Goal: Information Seeking & Learning: Compare options

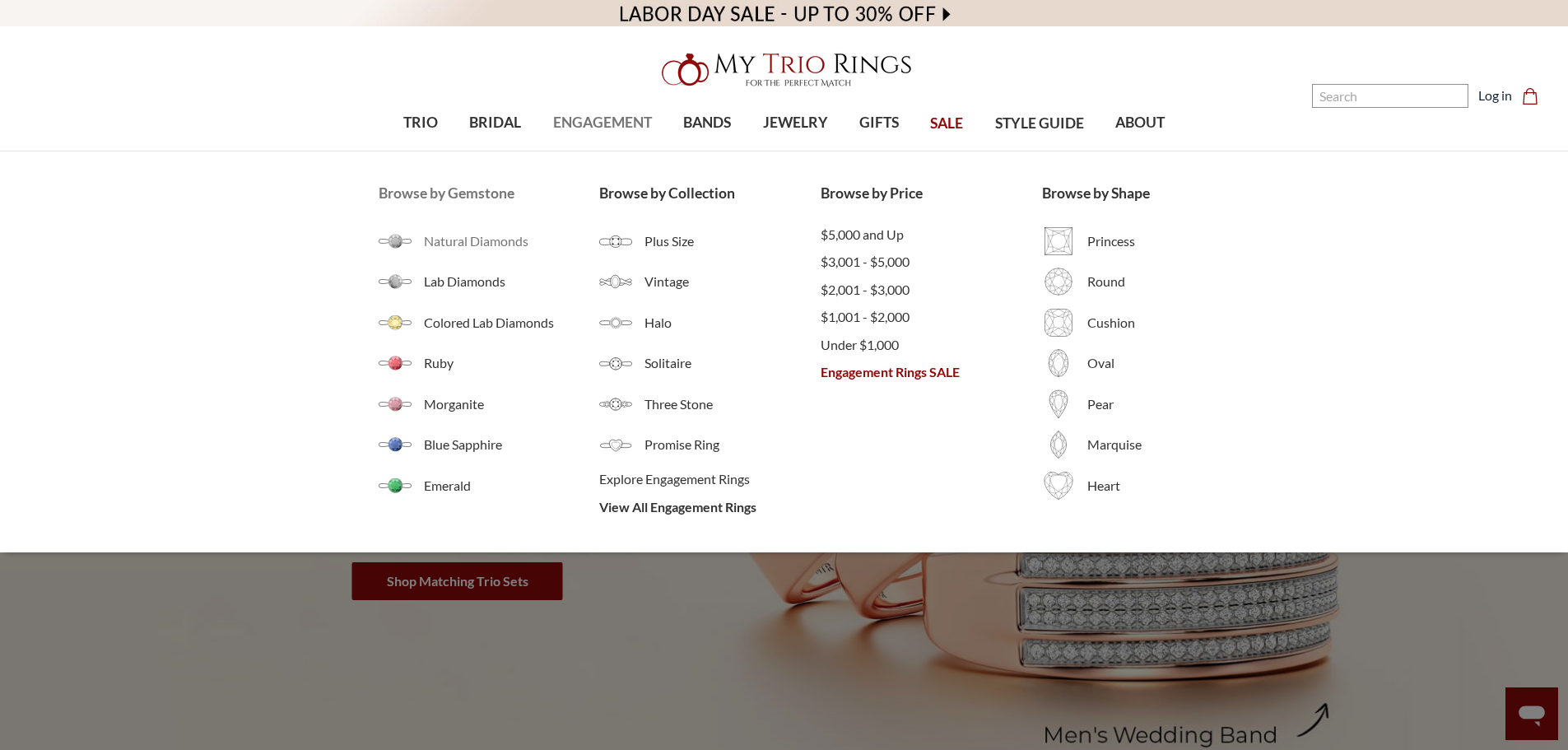
click at [483, 241] on span "Natural Diamonds" at bounding box center [512, 241] width 176 height 20
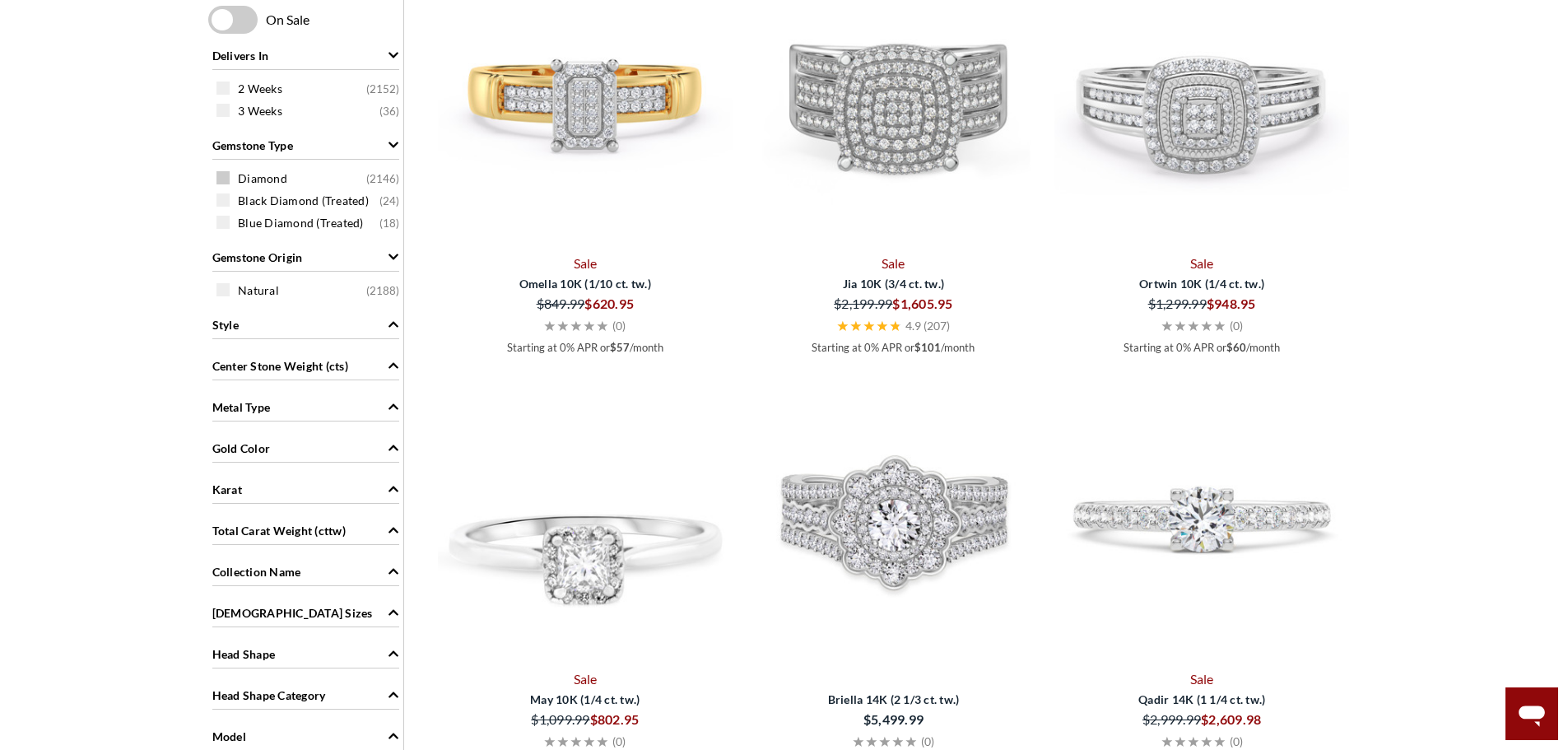
click at [228, 175] on span at bounding box center [223, 178] width 13 height 13
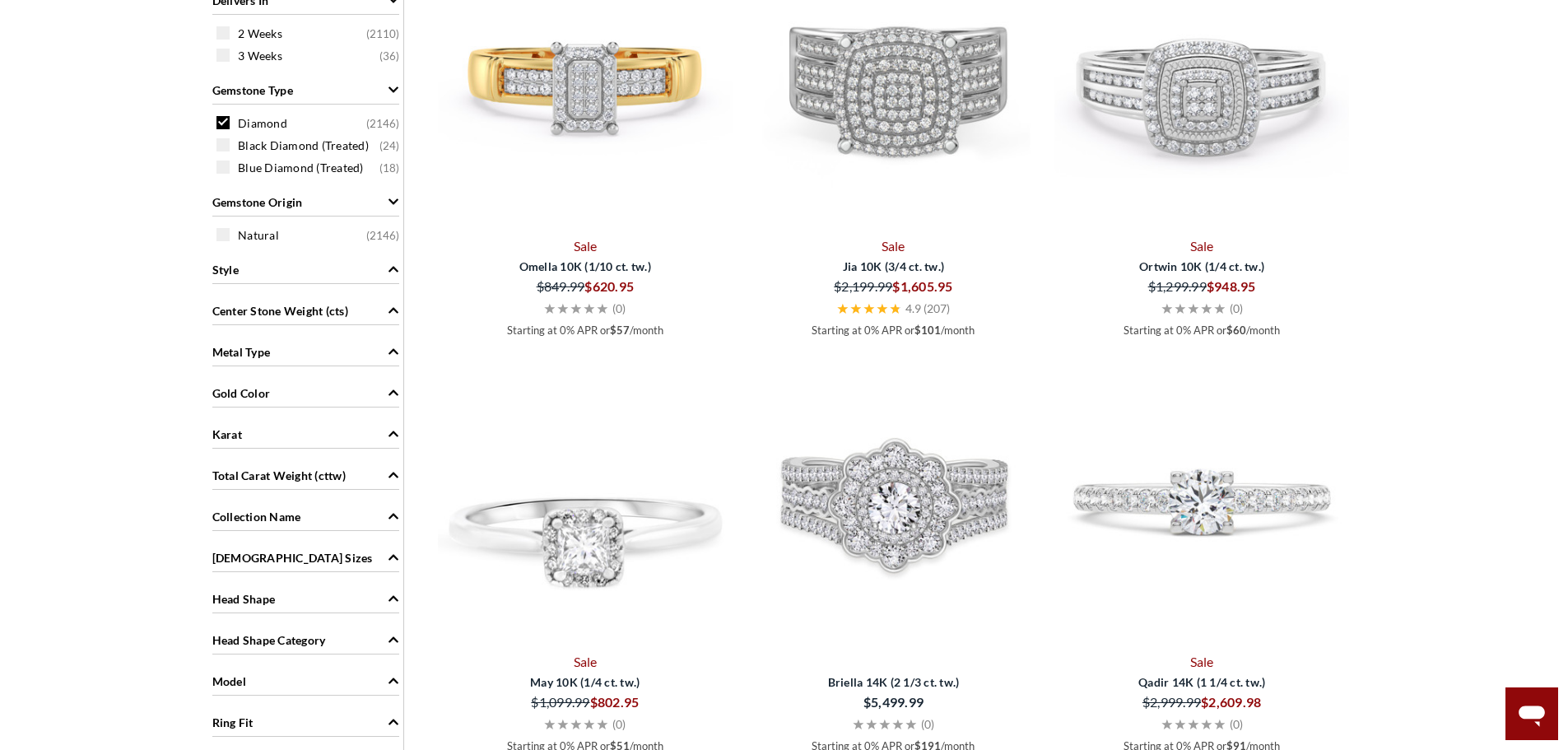
scroll to position [661, 0]
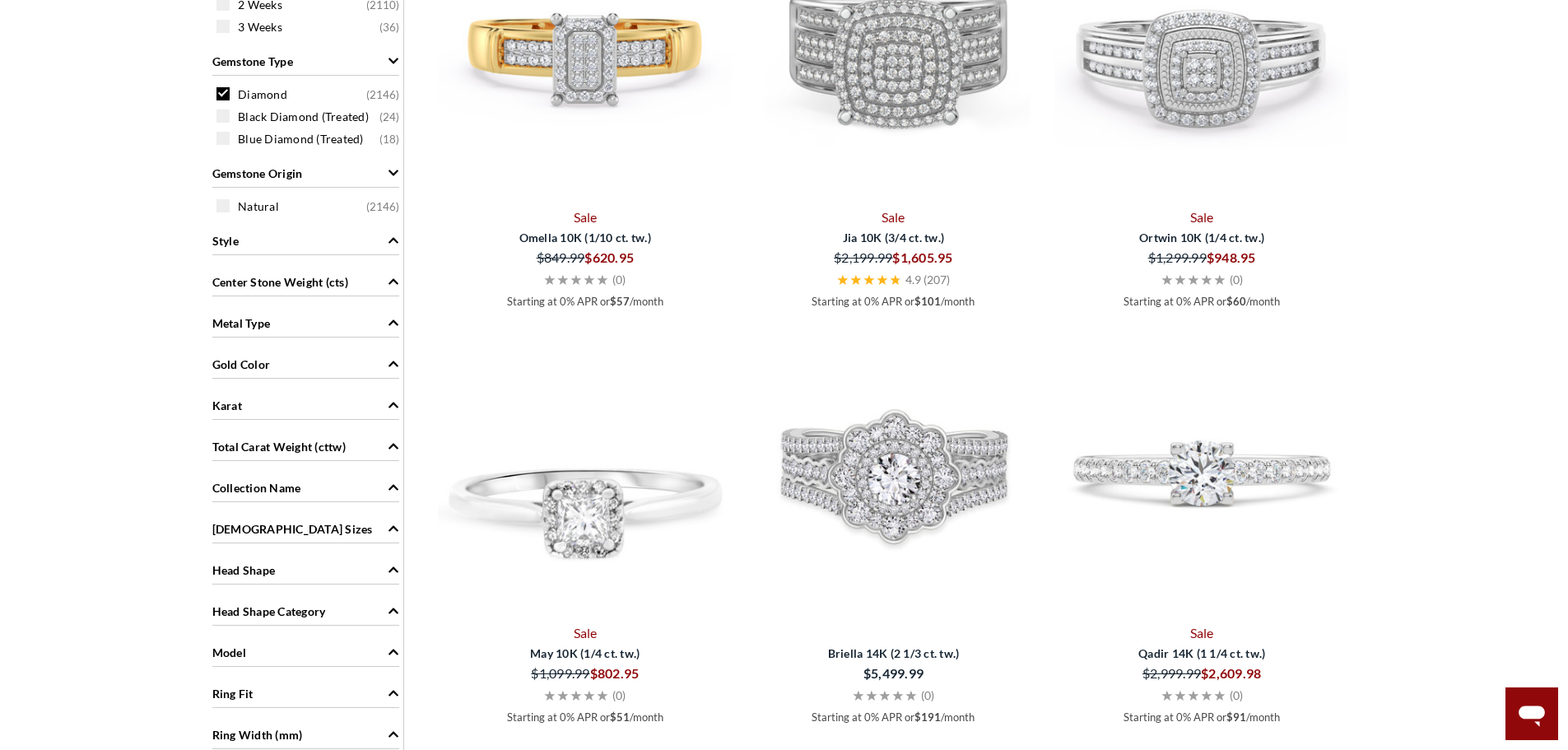
click at [287, 370] on div "Gold Color" at bounding box center [306, 362] width 187 height 31
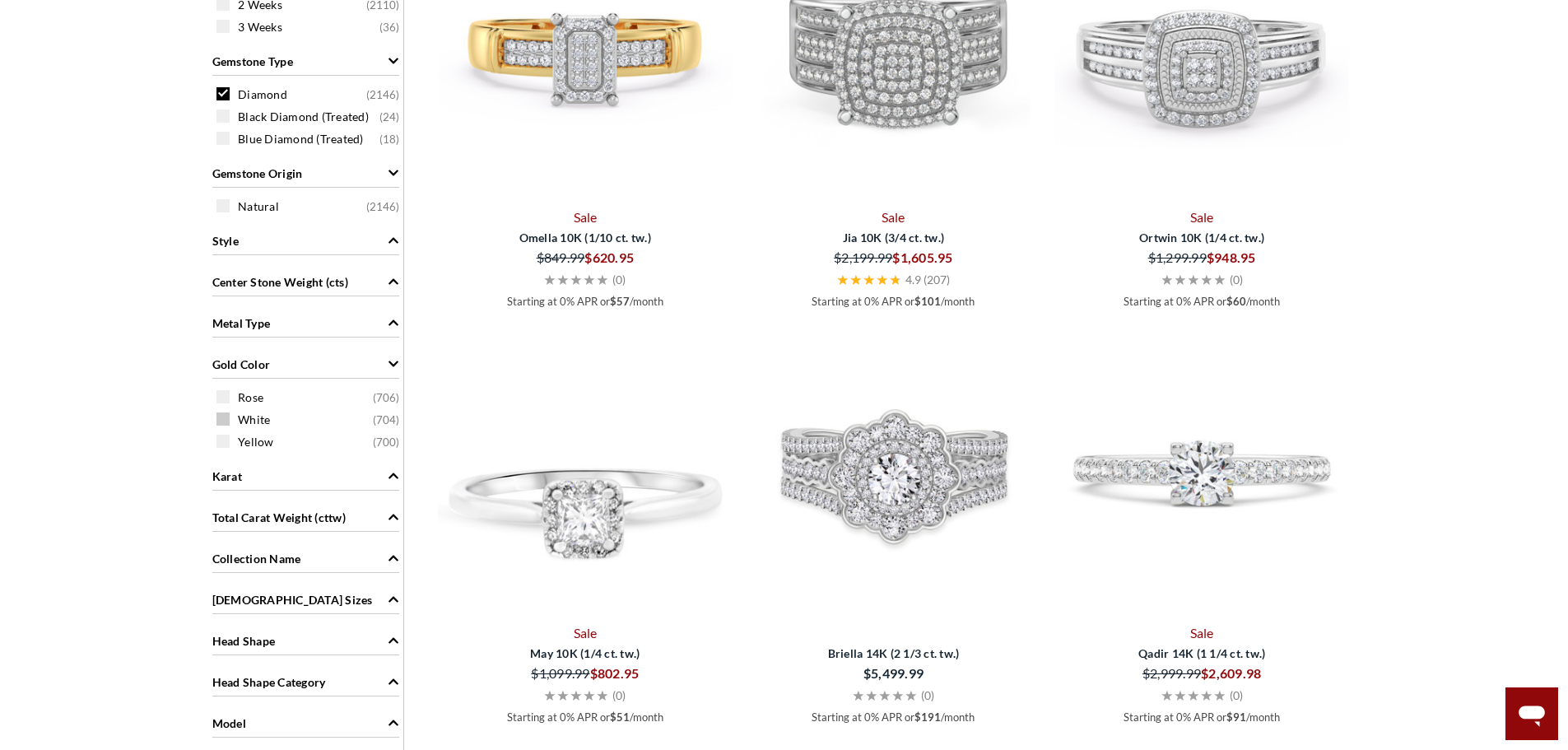
click at [221, 422] on span at bounding box center [223, 419] width 13 height 13
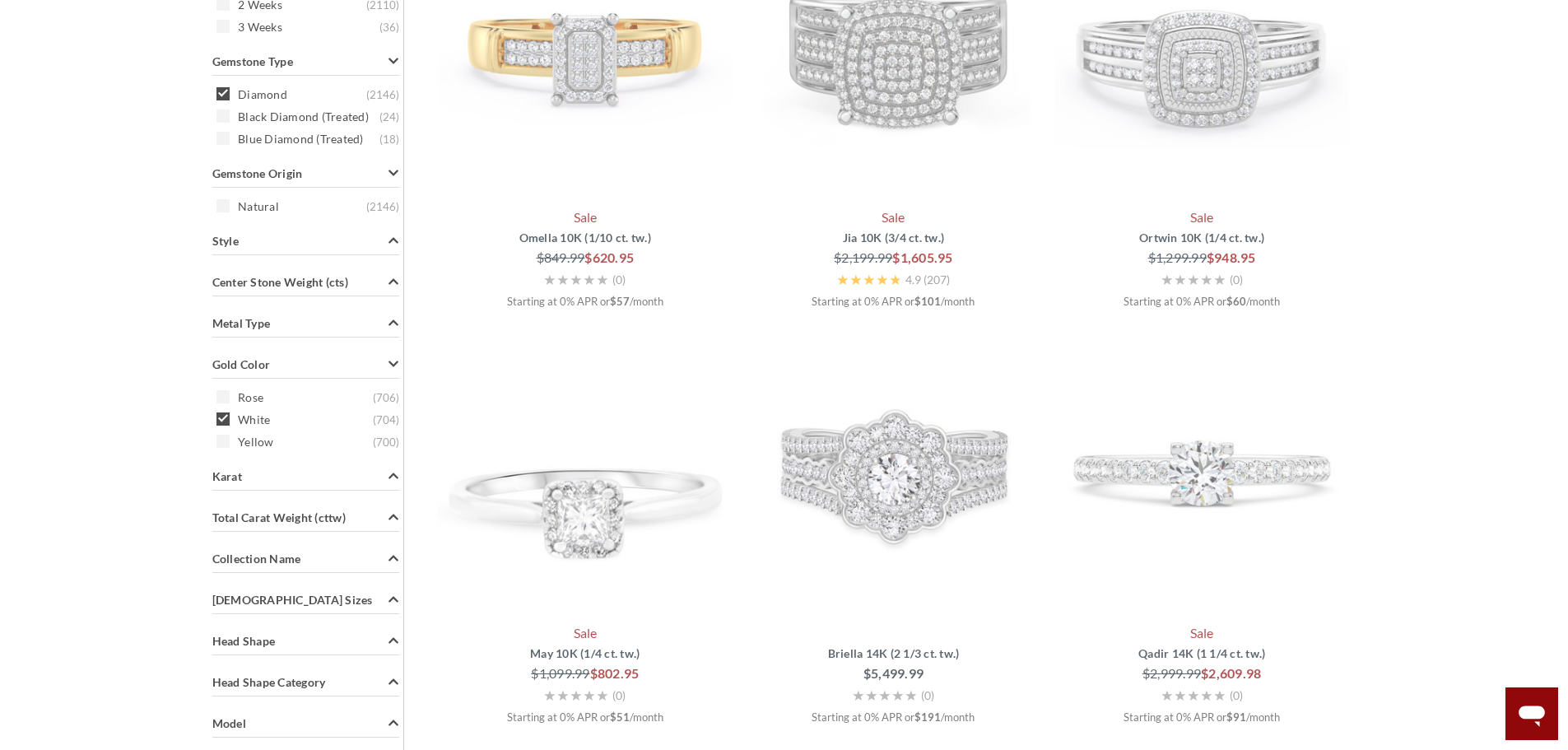
scroll to position [331, 0]
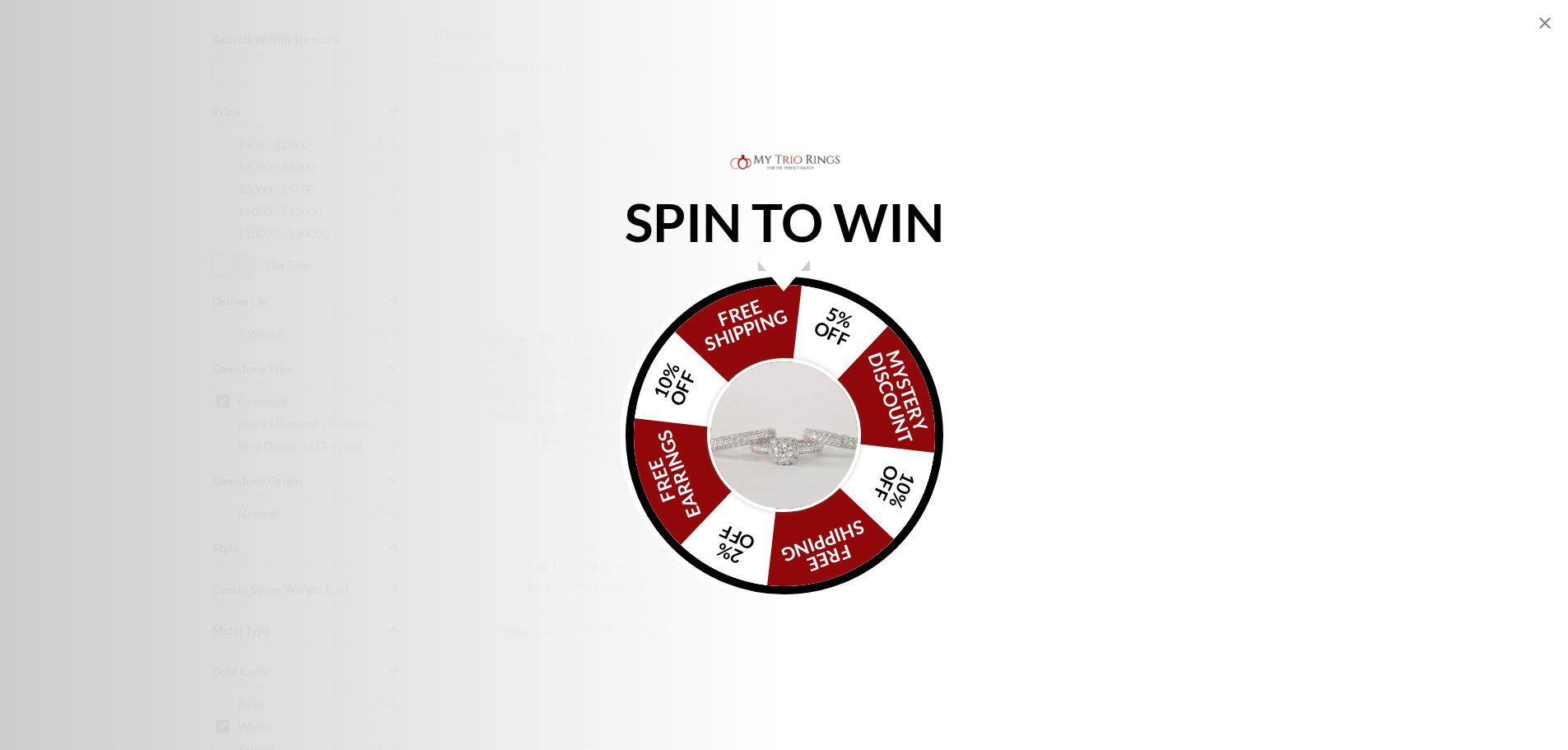
click at [850, 379] on div "FREE SHIPPING 5% OFF Mystery Discount 10% OFF FREE SHIPPING 2% OFF FREE EARRING…" at bounding box center [784, 436] width 318 height 318
click at [767, 399] on img "Alia popup" at bounding box center [784, 436] width 155 height 155
click at [1541, 14] on icon "Close popup" at bounding box center [1544, 23] width 20 height 20
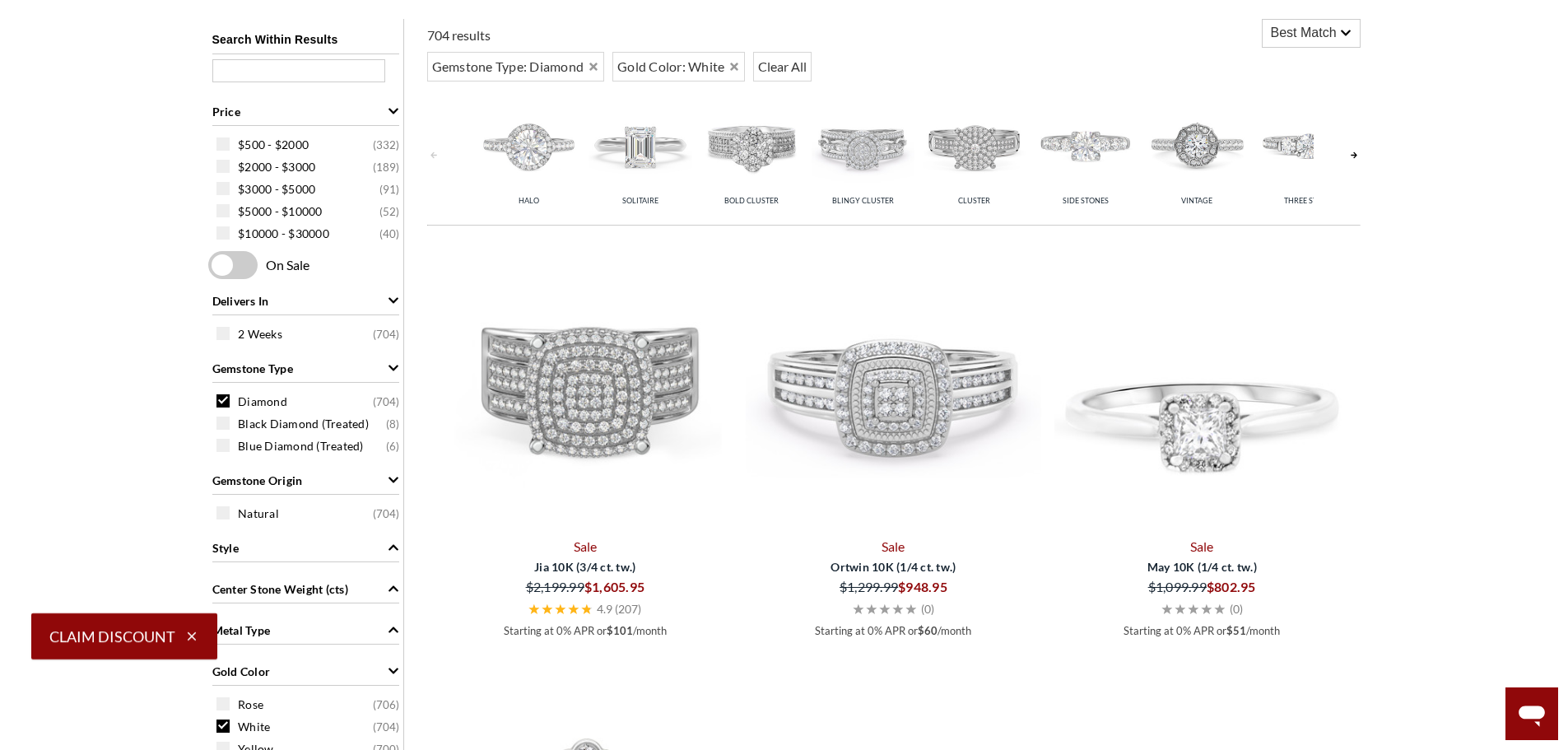
click at [1353, 152] on link at bounding box center [1354, 154] width 13 height 131
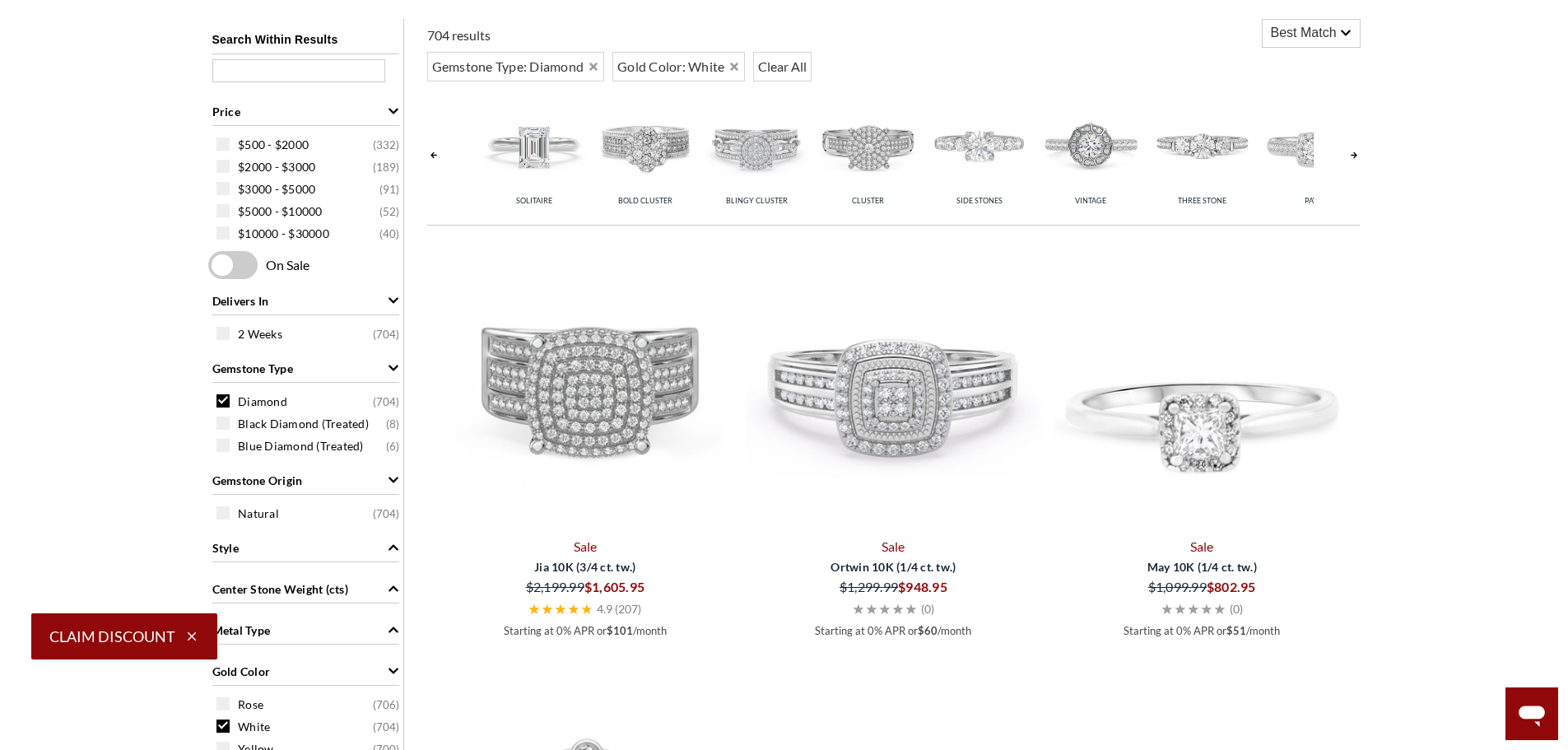
scroll to position [0, 111]
click at [1353, 152] on link at bounding box center [1354, 154] width 13 height 131
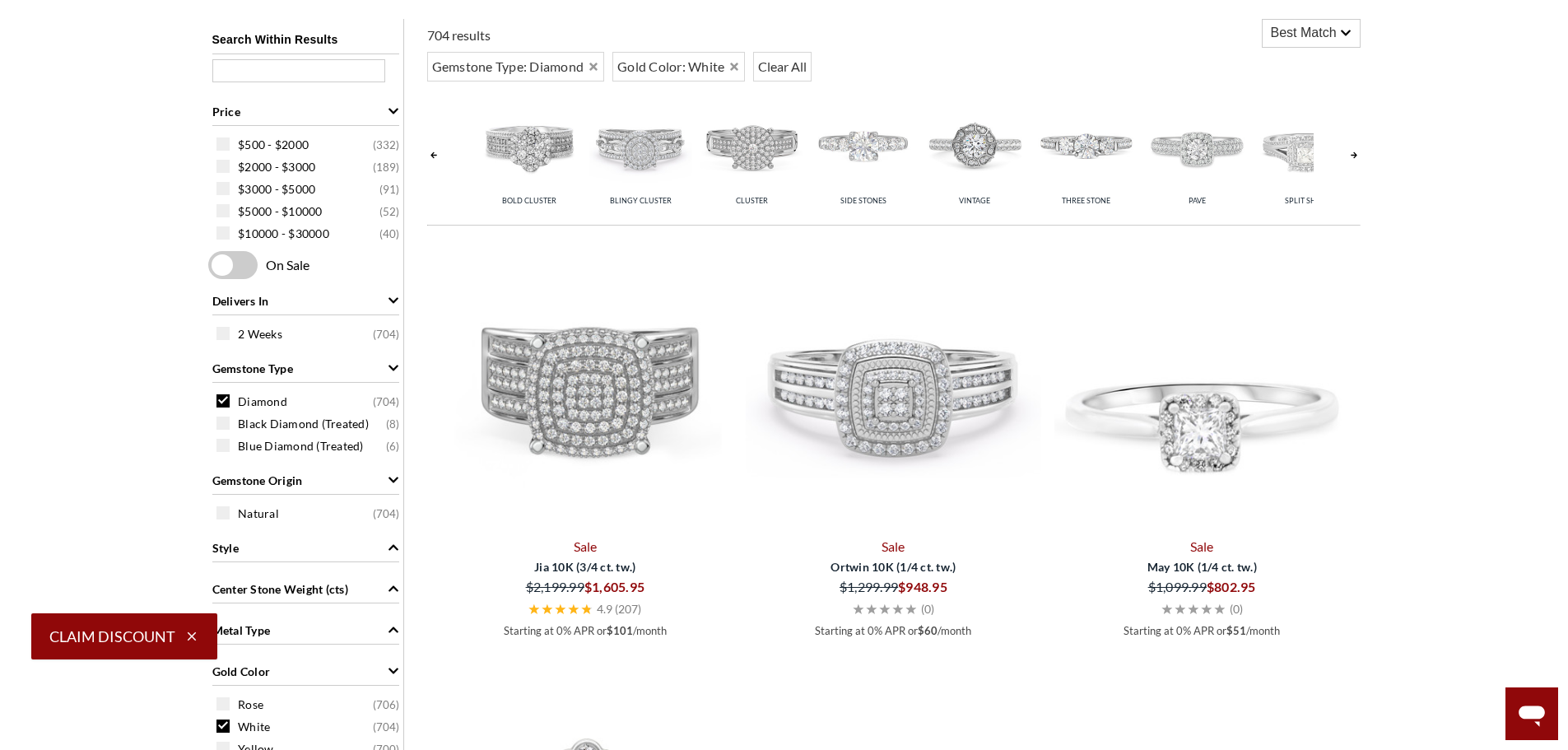
click at [1353, 152] on link at bounding box center [1354, 154] width 13 height 131
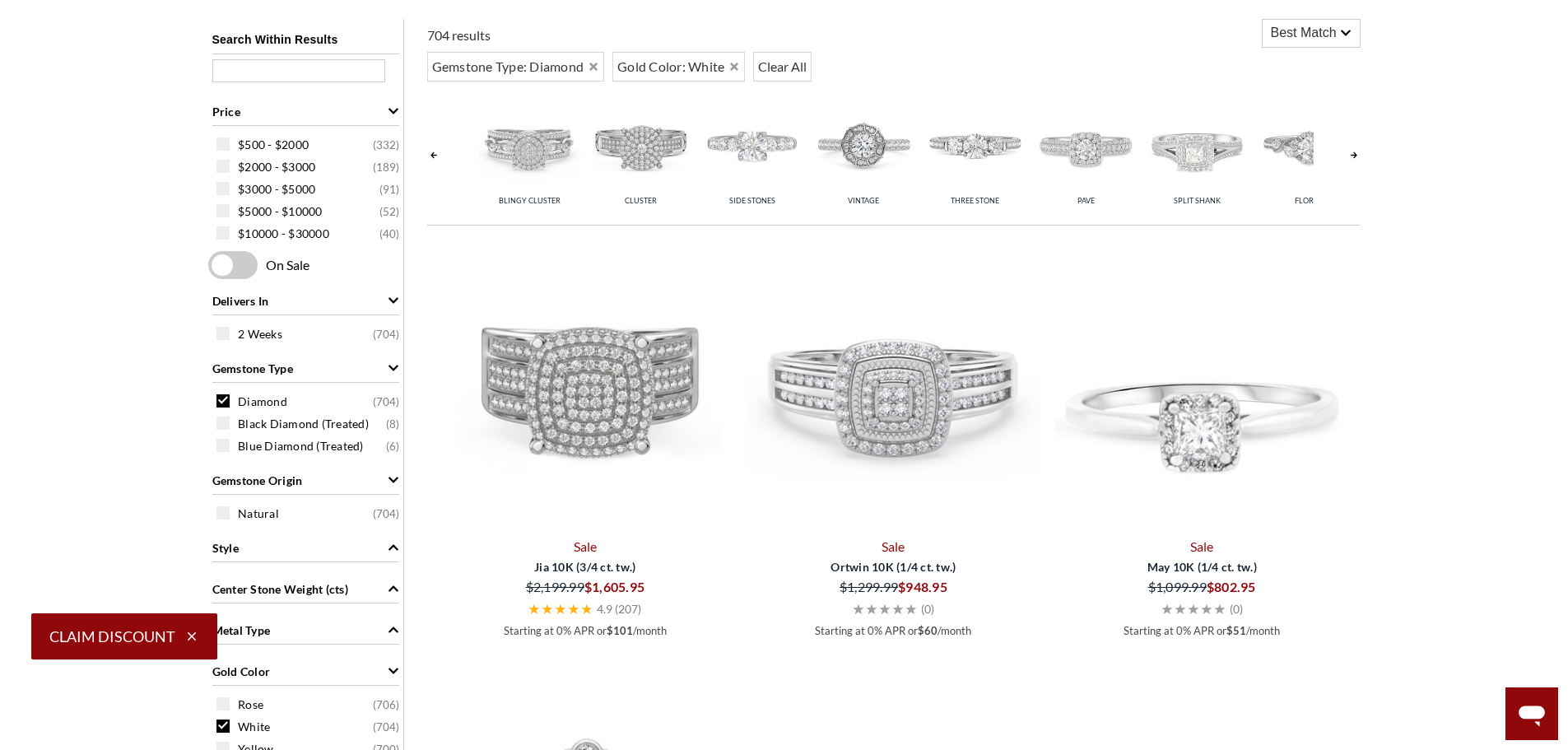
click at [1353, 152] on link at bounding box center [1354, 154] width 13 height 131
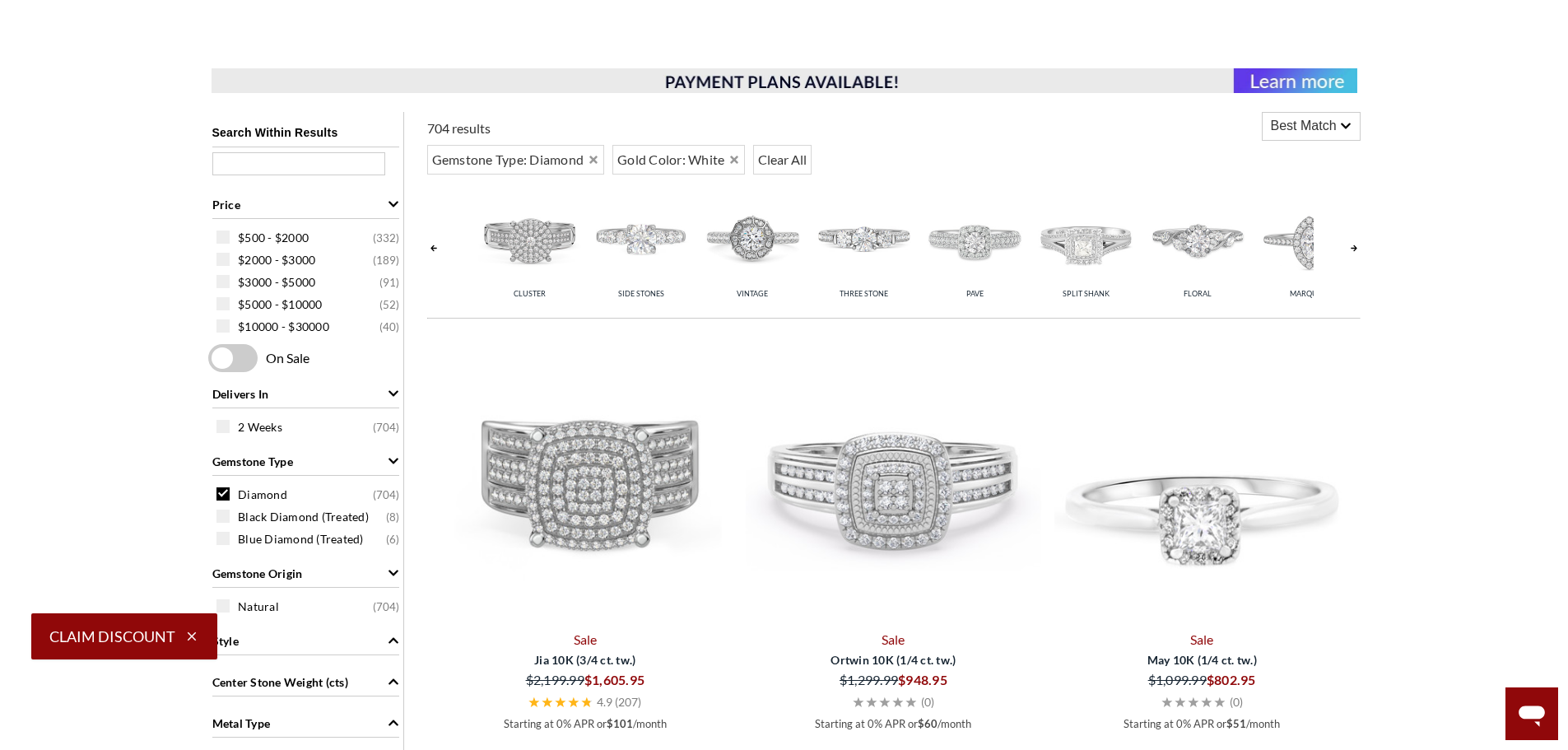
scroll to position [247, 0]
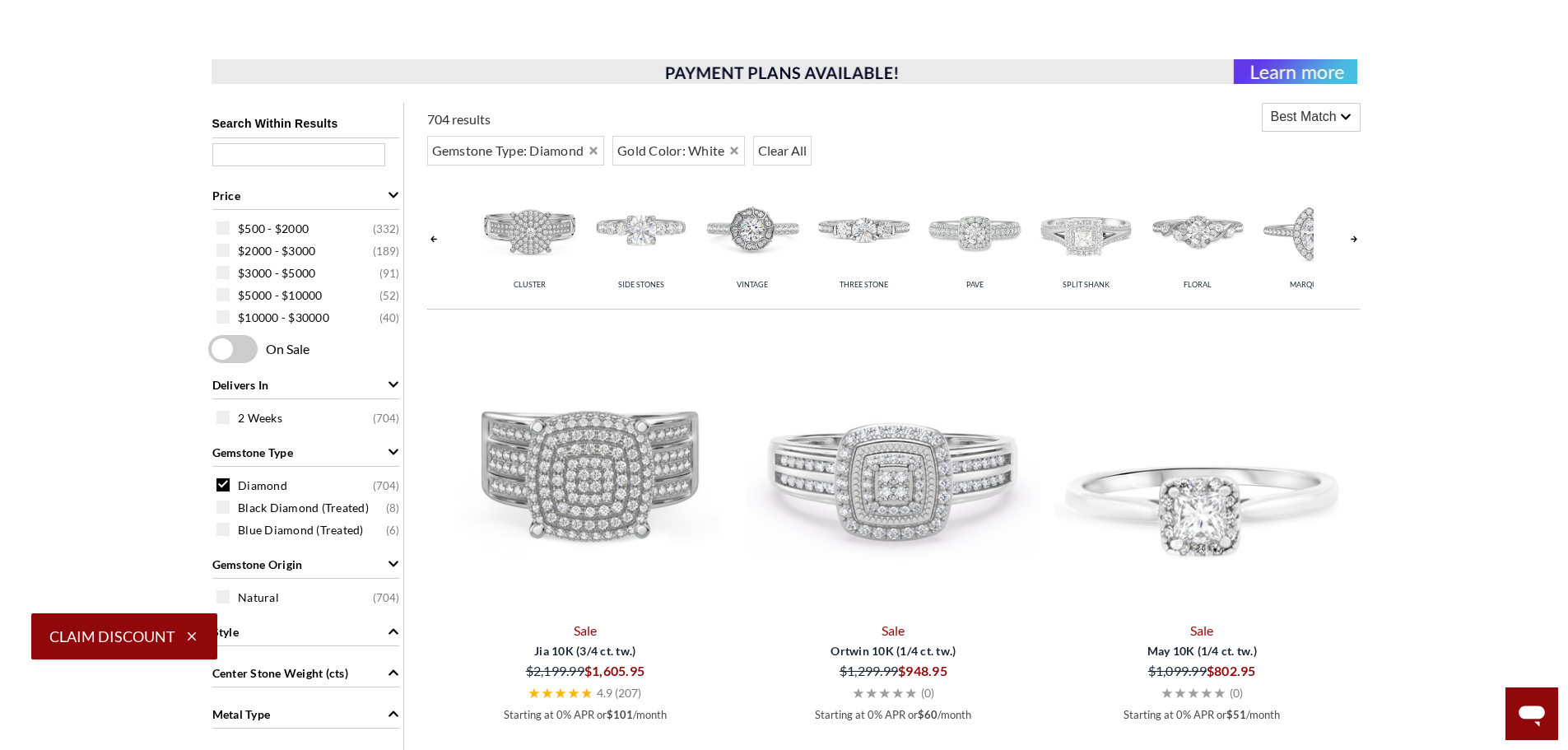
click at [1307, 114] on span "Best Match" at bounding box center [1304, 117] width 66 height 20
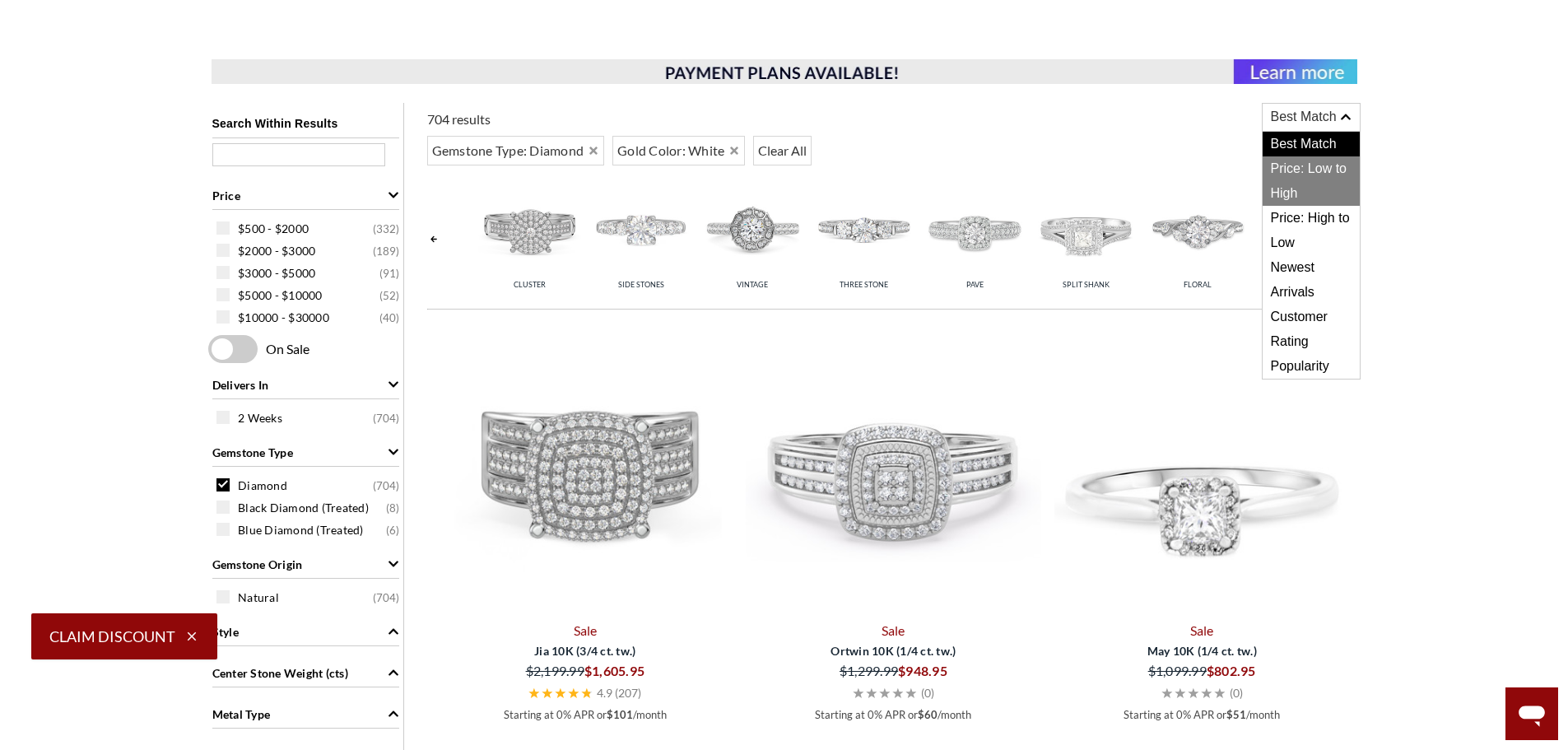
click at [1294, 167] on span "Price: Low to High" at bounding box center [1310, 181] width 97 height 50
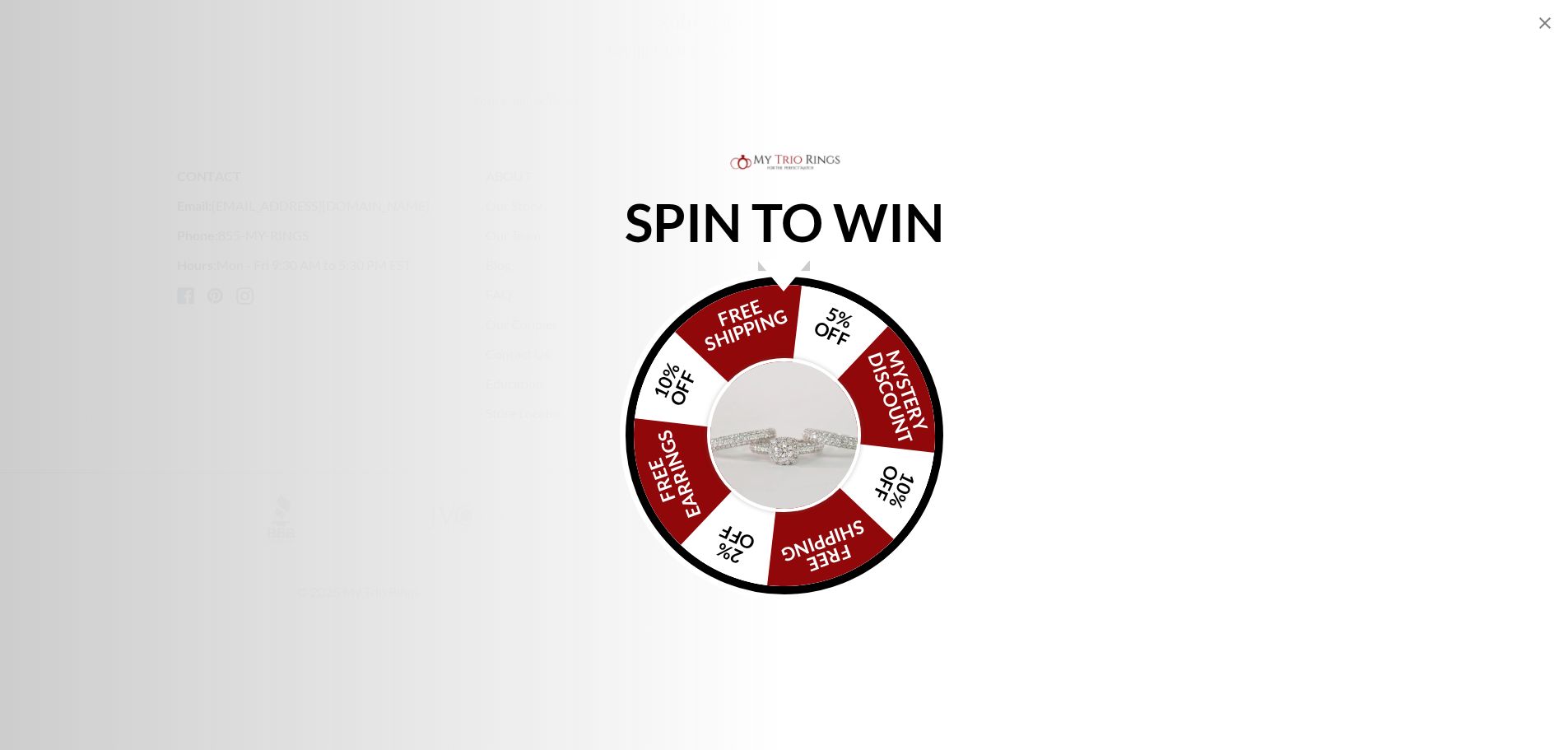
scroll to position [4529, 0]
click at [723, 439] on img "Alia popup" at bounding box center [784, 436] width 155 height 155
click at [1547, 27] on icon "Close popup" at bounding box center [1544, 23] width 20 height 20
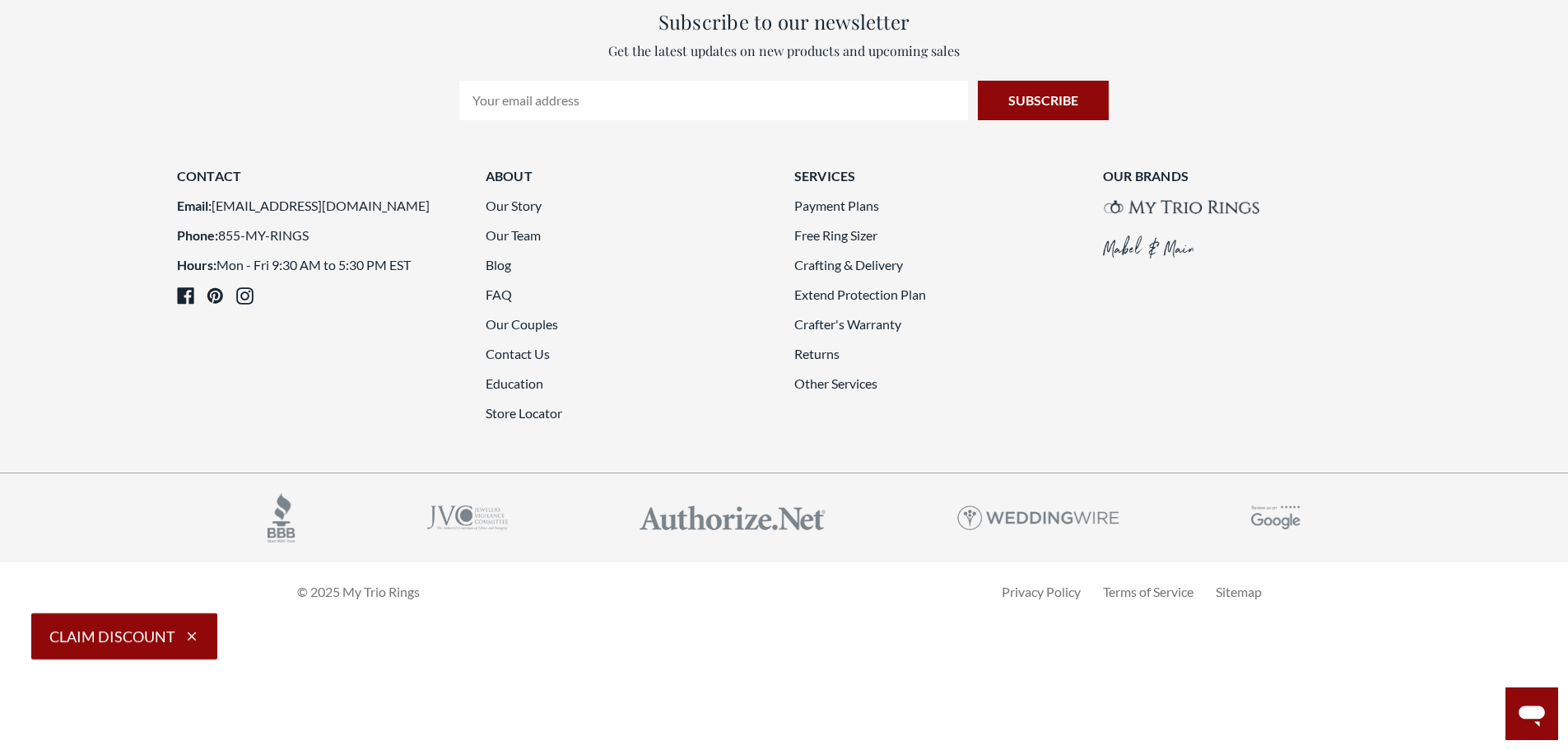
scroll to position [4117, 0]
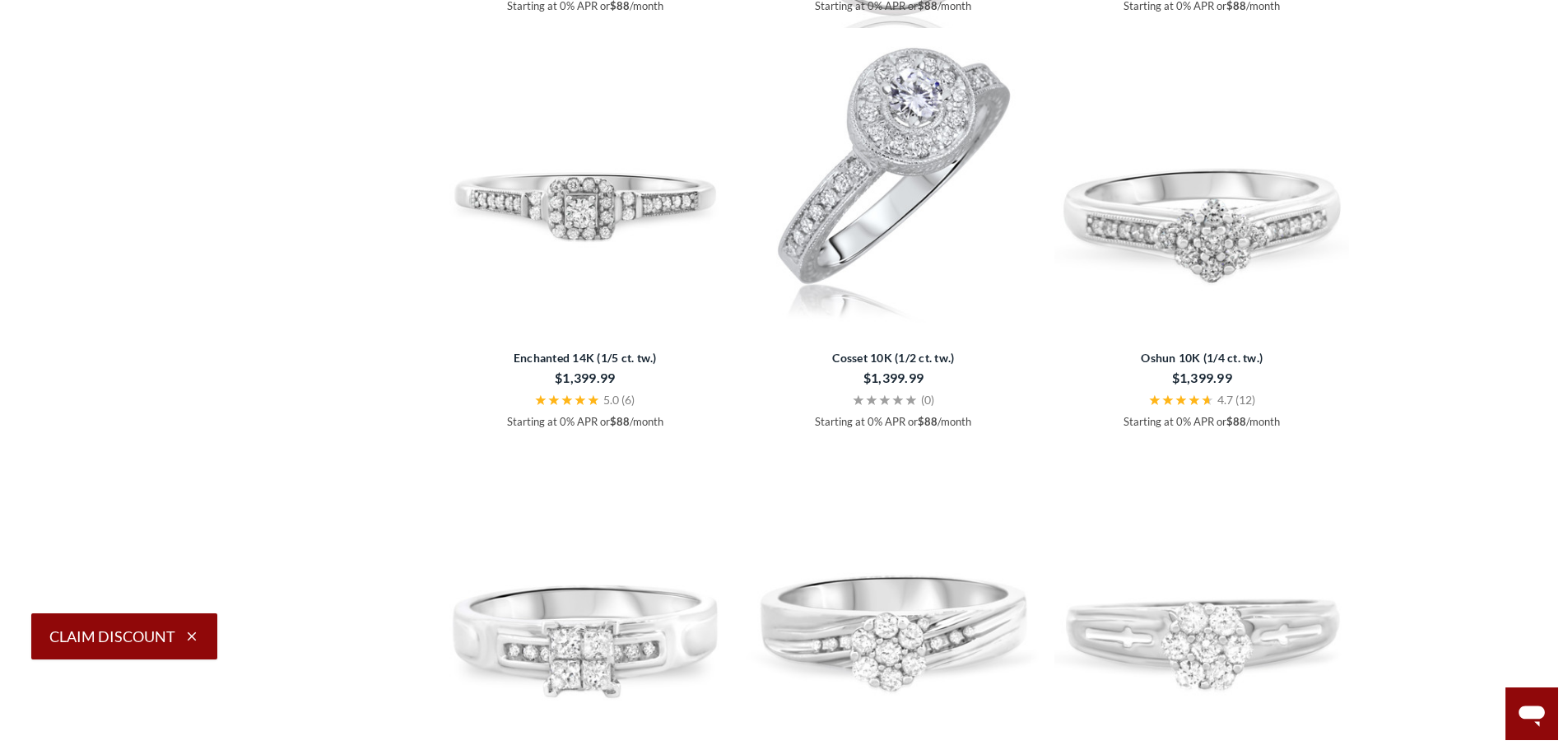
scroll to position [2225, 0]
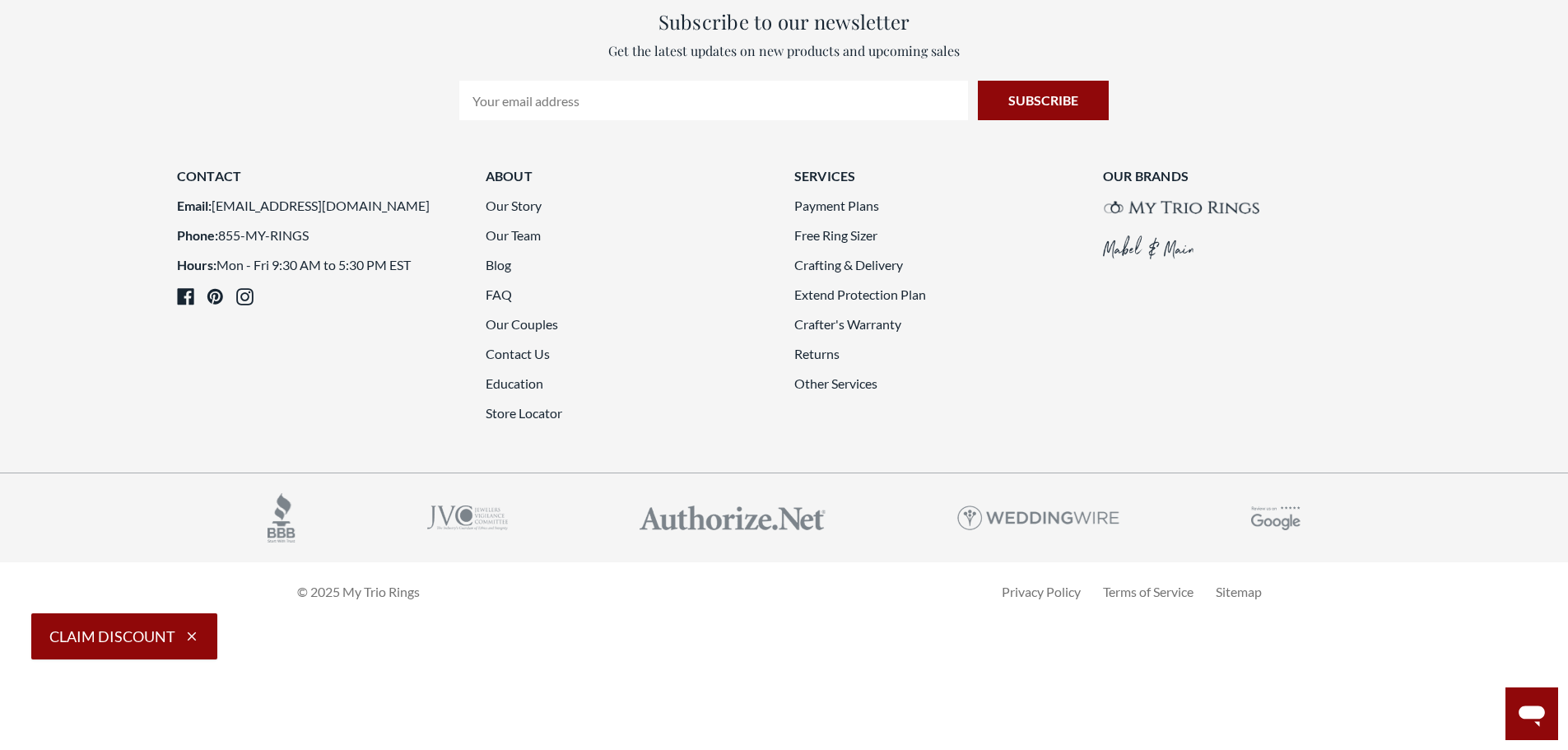
scroll to position [4365, 0]
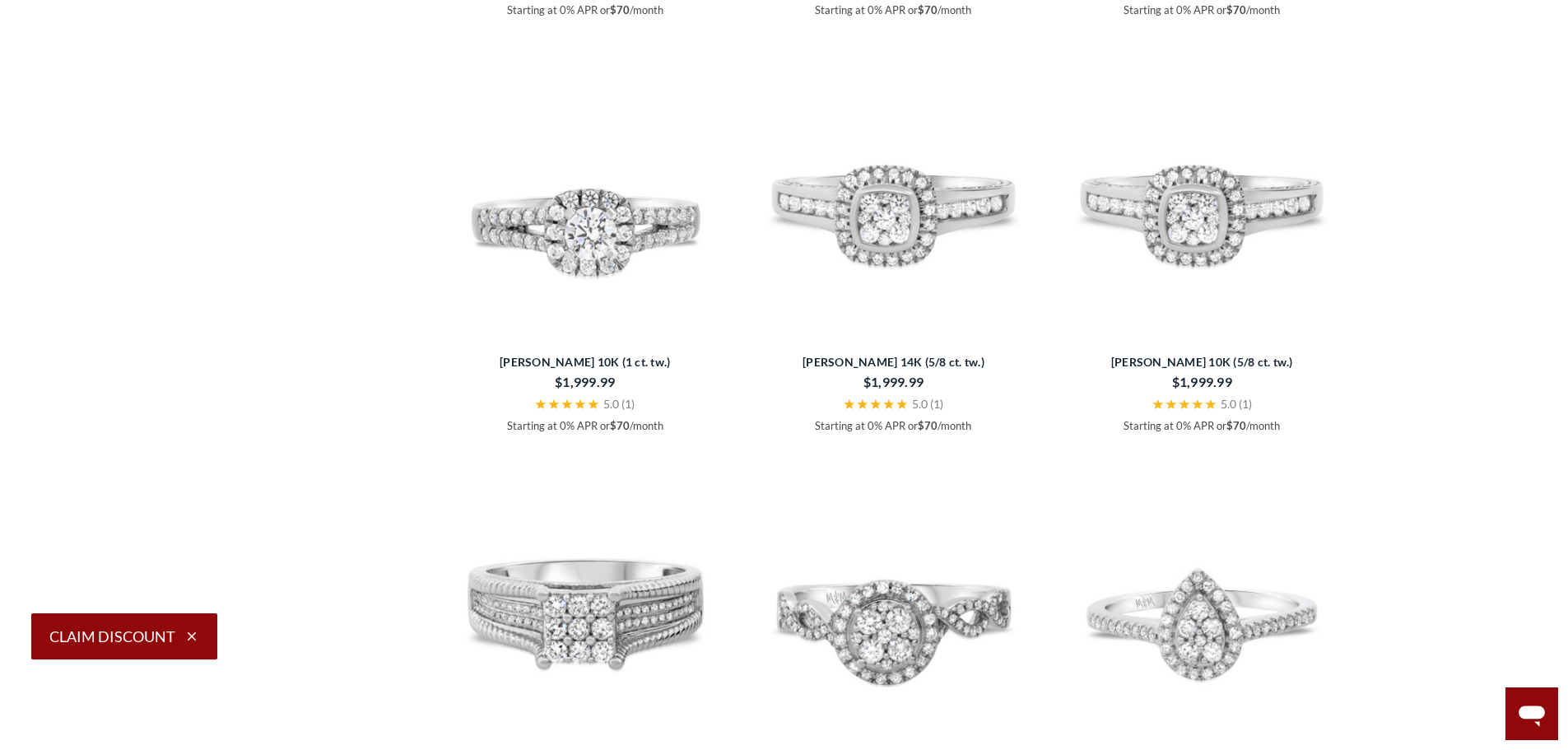
scroll to position [2472, 0]
click at [906, 191] on img at bounding box center [894, 43] width 295 height 295
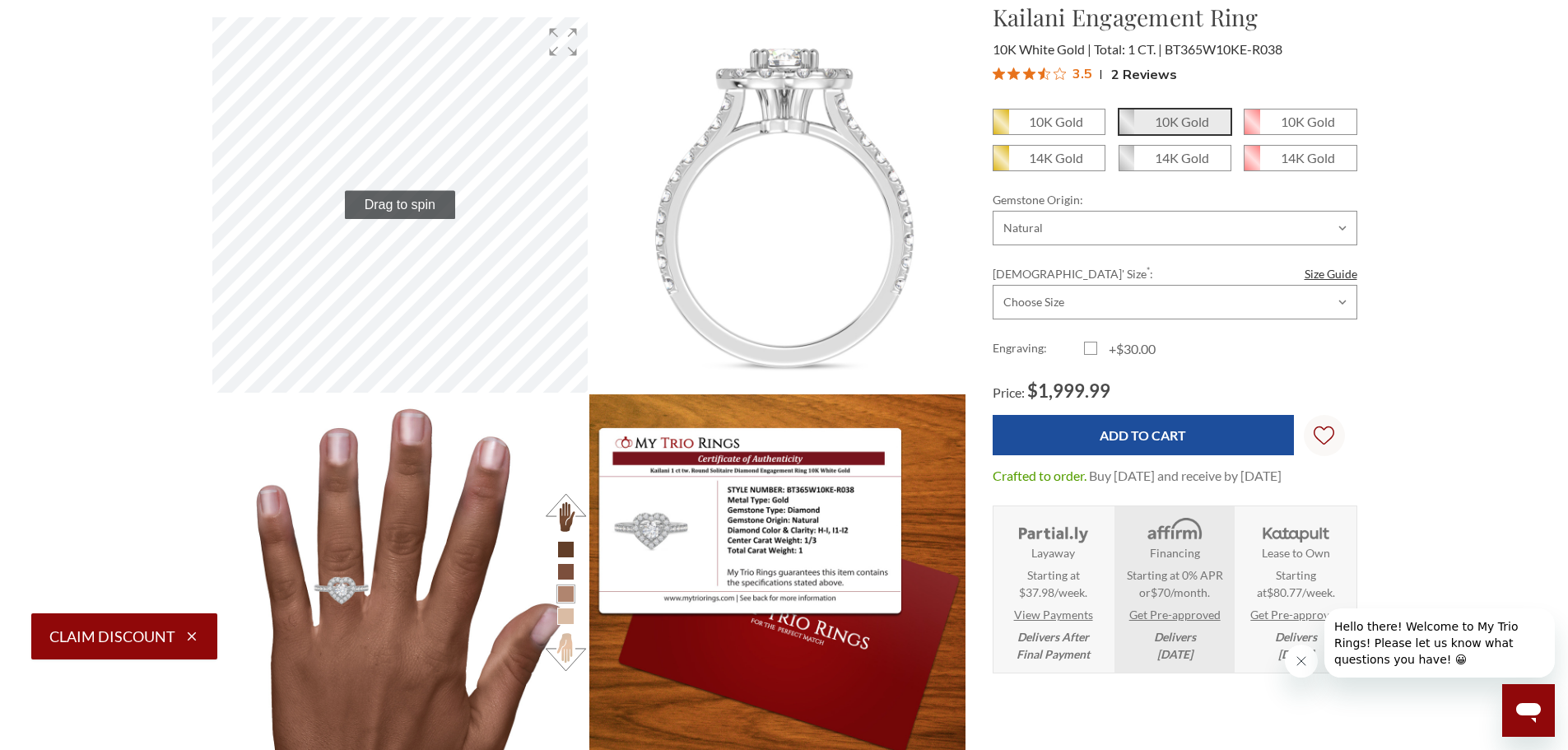
scroll to position [494, 0]
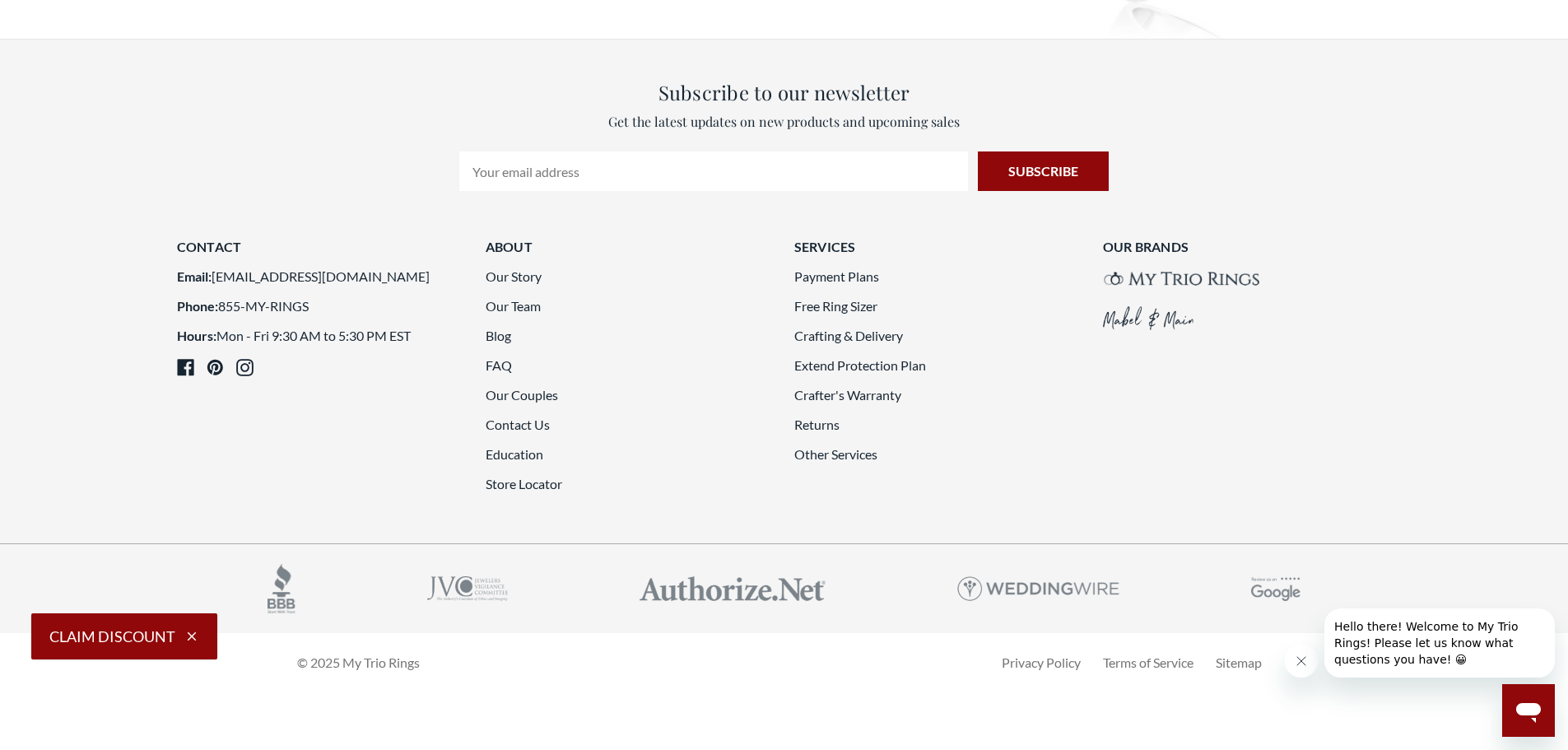
scroll to position [4365, 0]
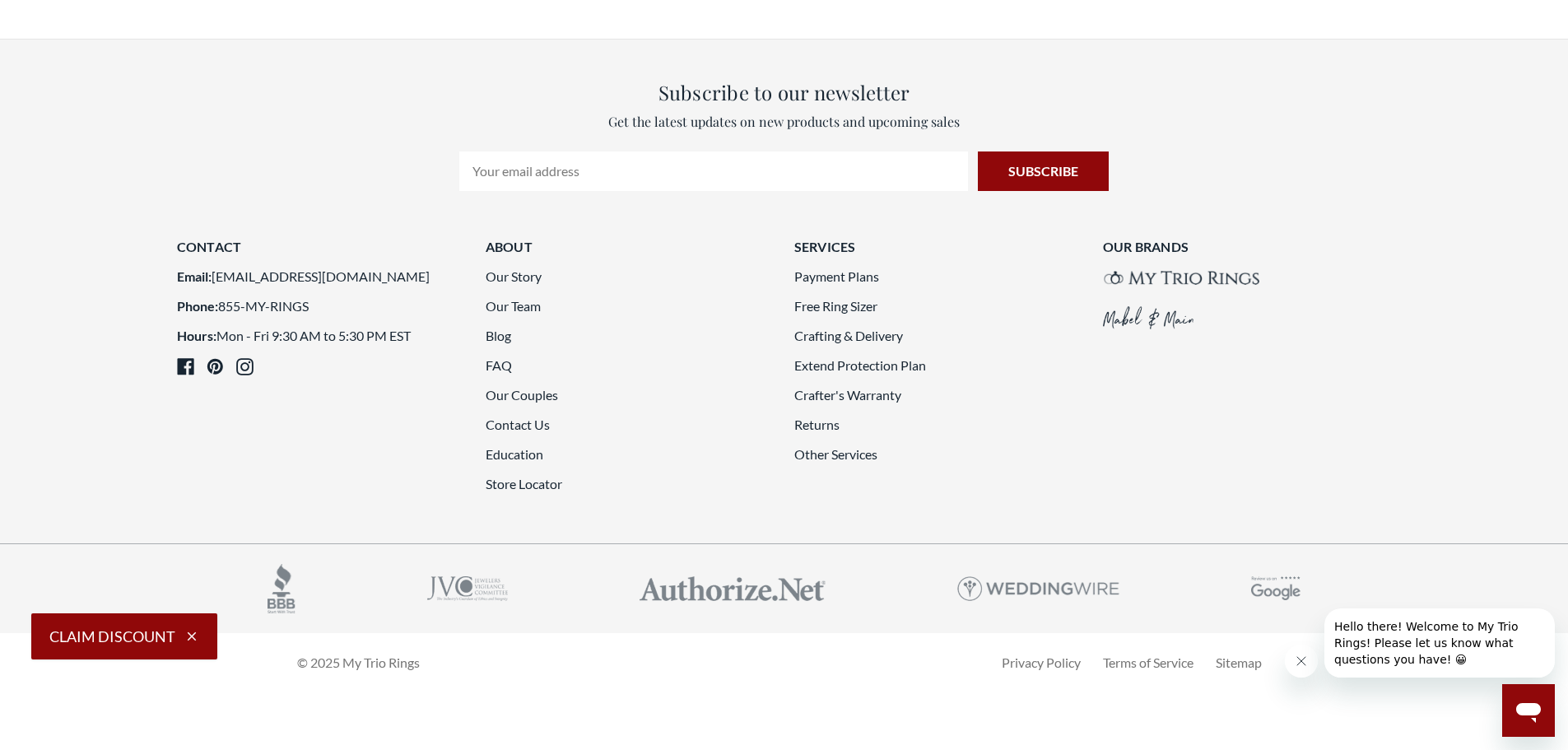
scroll to position [3542, 0]
